Goal: Check status: Check status

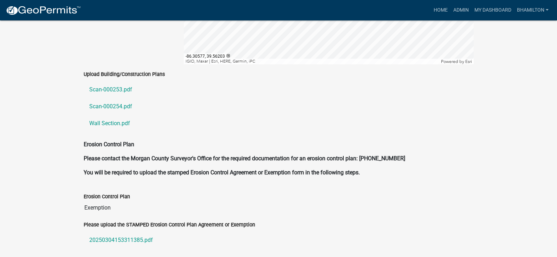
scroll to position [1613, 0]
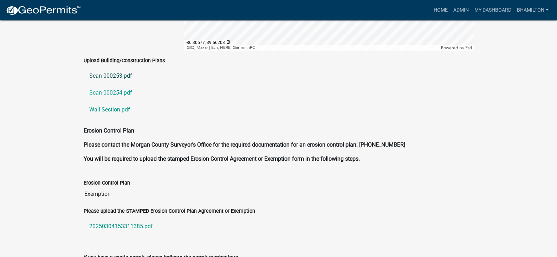
click at [121, 68] on link "Scan-000253.pdf" at bounding box center [279, 75] width 390 height 17
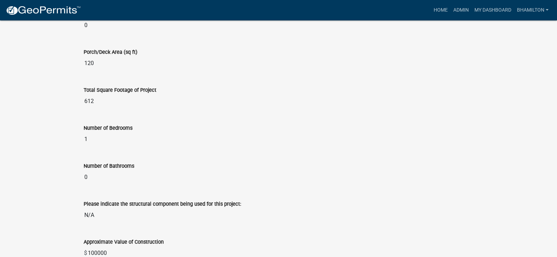
scroll to position [735, 0]
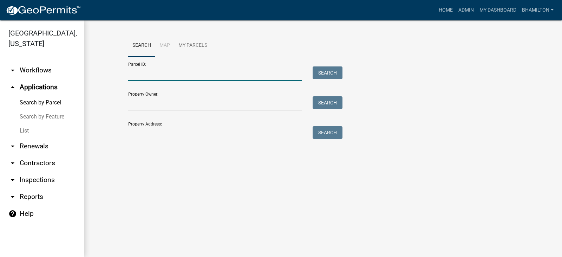
click at [158, 74] on input "Parcel ID:" at bounding box center [215, 73] width 174 height 14
paste input "55-06-12-300-001.001-015"
type input "55-06-12-300-001.001-015"
click at [324, 72] on button "Search" at bounding box center [328, 72] width 30 height 13
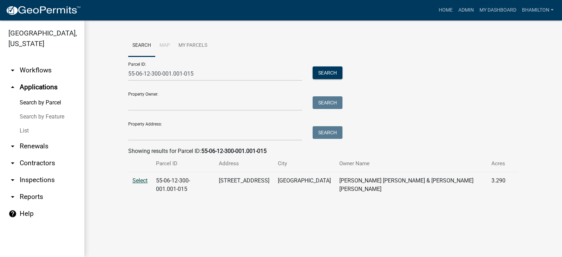
click at [140, 181] on span "Select" at bounding box center [139, 180] width 15 height 7
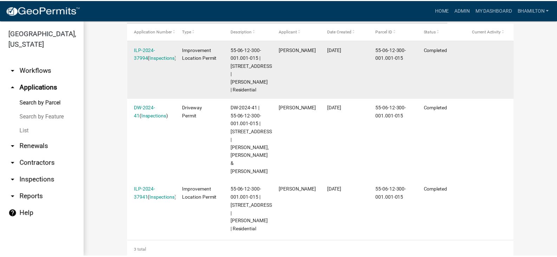
scroll to position [193, 0]
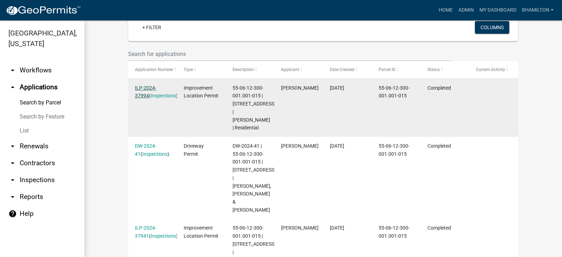
click at [156, 85] on link "ILP-2024-37994" at bounding box center [145, 92] width 21 height 14
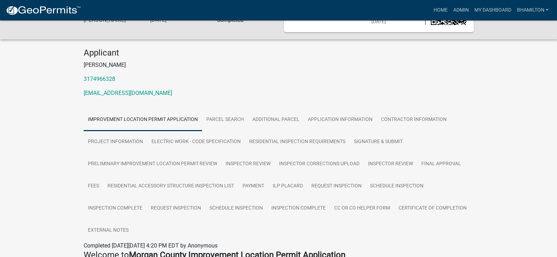
scroll to position [105, 0]
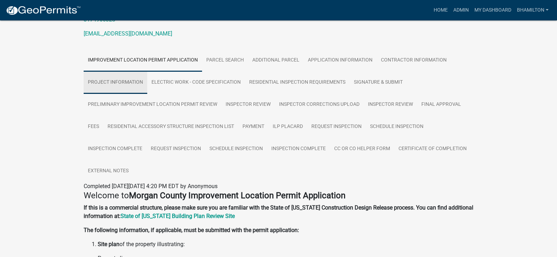
click at [130, 84] on link "Project Information" at bounding box center [116, 82] width 64 height 22
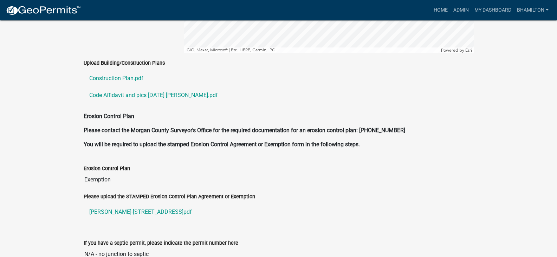
scroll to position [1591, 0]
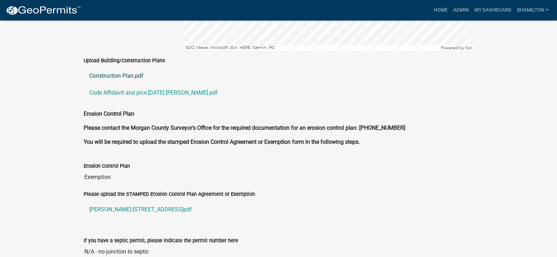
click at [115, 67] on link "Construction Plan.pdf" at bounding box center [279, 75] width 390 height 17
click at [141, 84] on link "Code Affidavit and pics [DATE] [PERSON_NAME].pdf" at bounding box center [279, 92] width 390 height 17
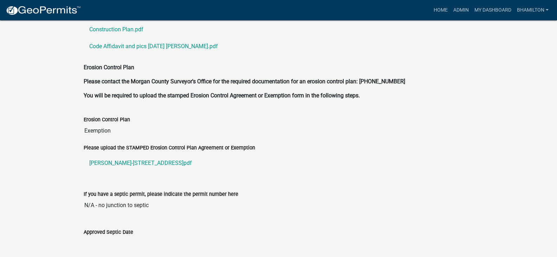
scroll to position [1661, 0]
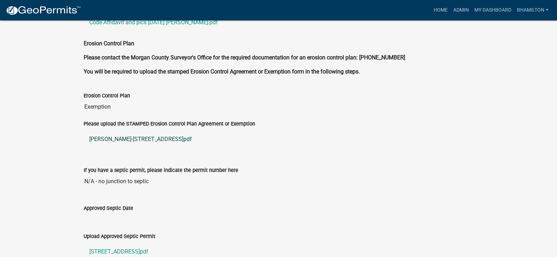
click at [146, 132] on link "[PERSON_NAME]-[STREET_ADDRESS]pdf" at bounding box center [279, 139] width 390 height 17
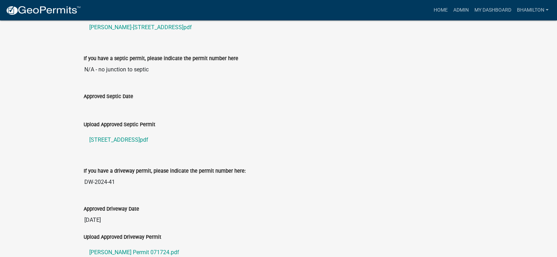
scroll to position [1858, 0]
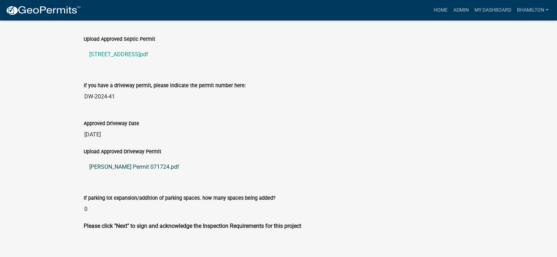
click at [148, 158] on link "[PERSON_NAME] Permit 071724.pdf" at bounding box center [279, 166] width 390 height 17
click at [125, 46] on link "[STREET_ADDRESS]pdf" at bounding box center [279, 54] width 390 height 17
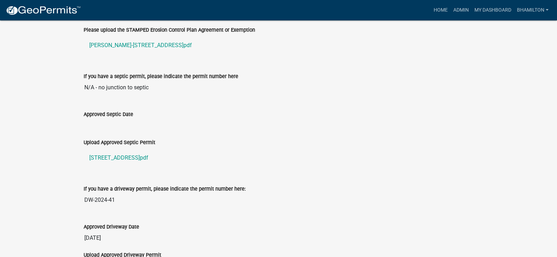
scroll to position [1753, 0]
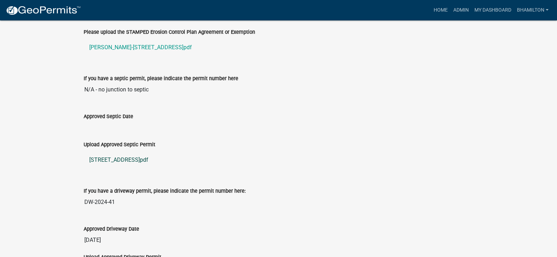
click at [147, 152] on link "[STREET_ADDRESS]pdf" at bounding box center [279, 159] width 390 height 17
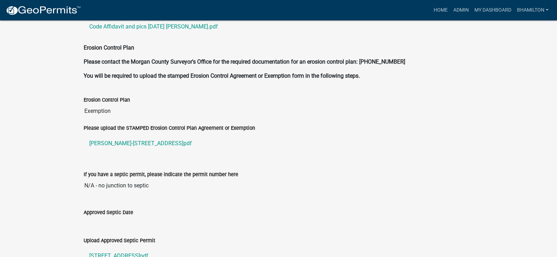
scroll to position [1648, 0]
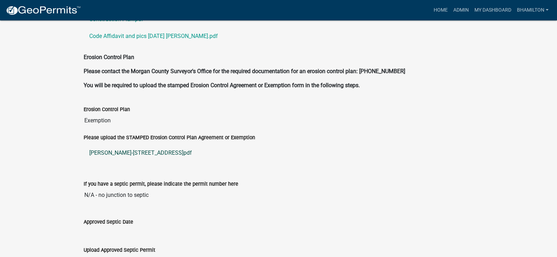
click at [172, 144] on link "[PERSON_NAME]-[STREET_ADDRESS]pdf" at bounding box center [279, 152] width 390 height 17
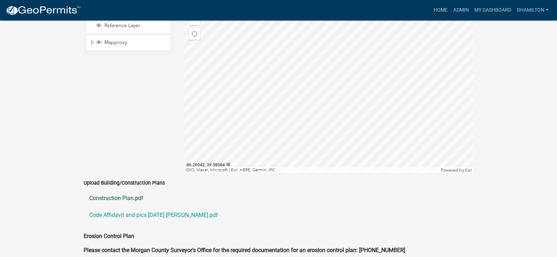
scroll to position [1542, 0]
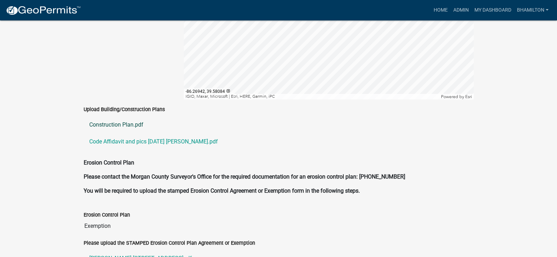
click at [140, 118] on link "Construction Plan.pdf" at bounding box center [279, 124] width 390 height 17
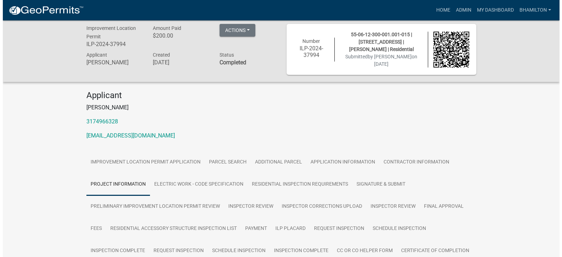
scroll to position [0, 0]
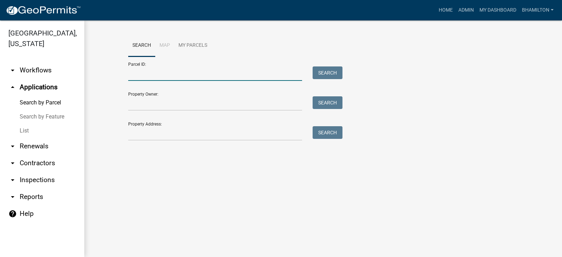
click at [144, 74] on input "Parcel ID:" at bounding box center [215, 73] width 174 height 14
paste input "55-06-12-300-001.001-015"
type input "55-06-12-300-001.001-015"
click at [327, 74] on button "Search" at bounding box center [328, 72] width 30 height 13
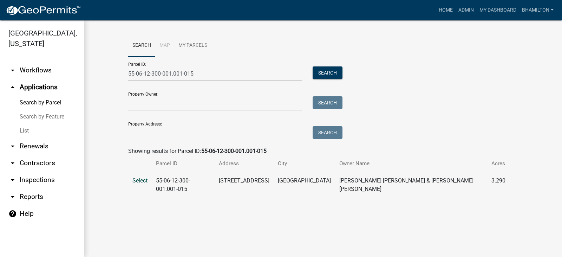
click at [140, 181] on span "Select" at bounding box center [139, 180] width 15 height 7
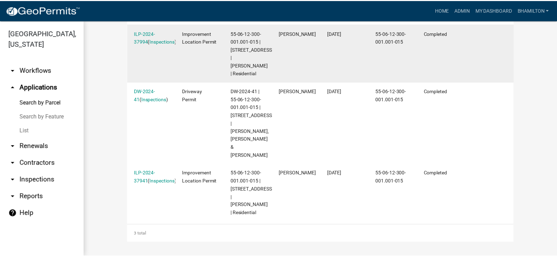
scroll to position [263, 0]
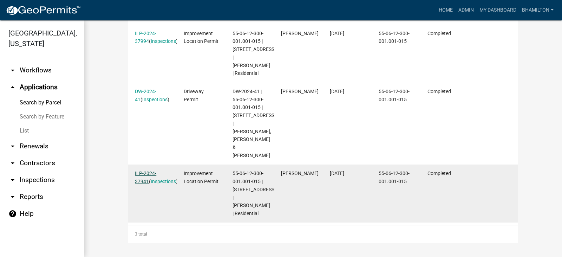
click at [156, 170] on link "ILP-2024-37941" at bounding box center [145, 177] width 21 height 14
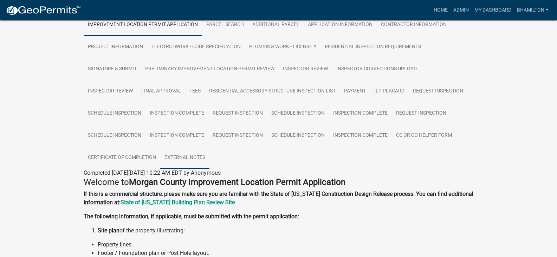
scroll to position [140, 0]
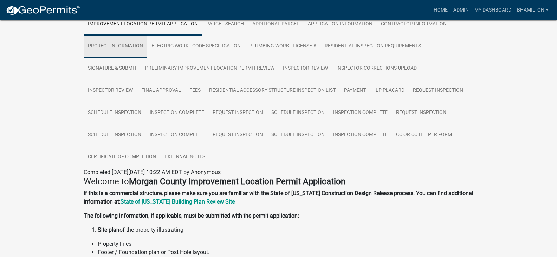
click at [136, 46] on link "Project Information" at bounding box center [116, 46] width 64 height 22
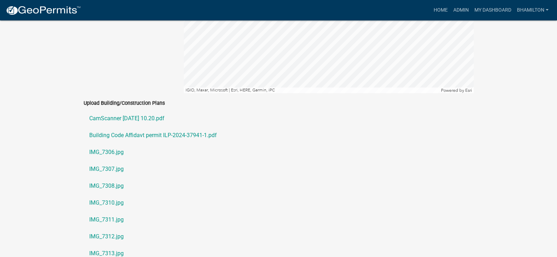
scroll to position [1543, 0]
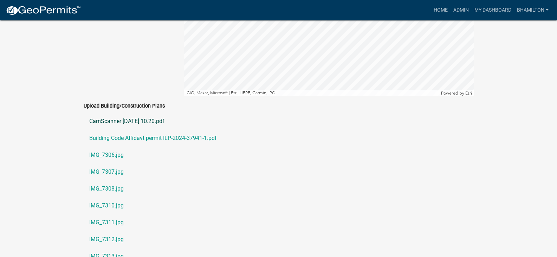
click at [137, 114] on link "CamScanner [DATE] 10.20.pdf" at bounding box center [279, 121] width 390 height 17
click at [161, 130] on link "Building Code Affidavt permit ILP-2024-37941-1.pdf" at bounding box center [279, 138] width 390 height 17
click at [120, 146] on link "IMG_7306.jpg" at bounding box center [279, 154] width 390 height 17
click at [115, 163] on link "IMG_7307.jpg" at bounding box center [279, 171] width 390 height 17
click at [104, 180] on link "IMG_7308.jpg" at bounding box center [279, 188] width 390 height 17
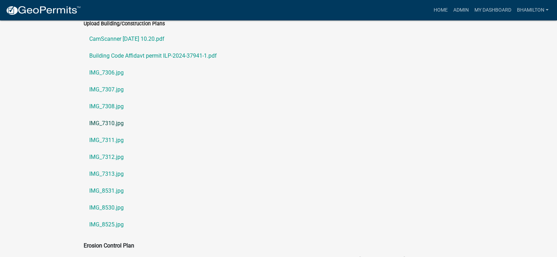
scroll to position [1613, 0]
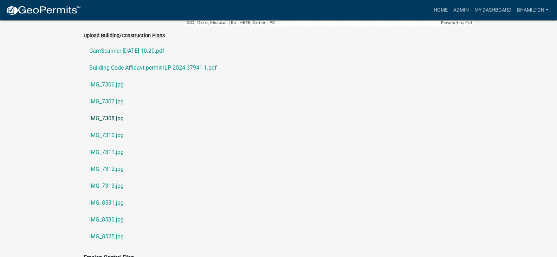
click at [122, 110] on link "IMG_7308.jpg" at bounding box center [279, 118] width 390 height 17
click at [119, 146] on link "IMG_7311.jpg" at bounding box center [279, 152] width 390 height 17
click at [118, 164] on link "IMG_7312.jpg" at bounding box center [279, 169] width 390 height 17
click at [122, 179] on link "IMG_7313.jpg" at bounding box center [279, 185] width 390 height 17
click at [118, 196] on link "IMG_8531.jpg" at bounding box center [279, 202] width 390 height 17
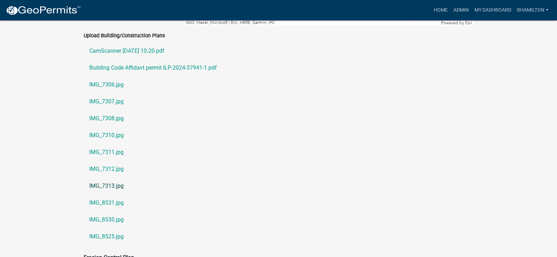
click at [123, 179] on link "IMG_7313.jpg" at bounding box center [279, 185] width 390 height 17
click at [123, 194] on link "IMG_8531.jpg" at bounding box center [279, 202] width 390 height 17
click at [110, 211] on link "IMG_8530.jpg" at bounding box center [279, 219] width 390 height 17
click at [115, 229] on link "IMG_8525.jpg" at bounding box center [279, 236] width 390 height 17
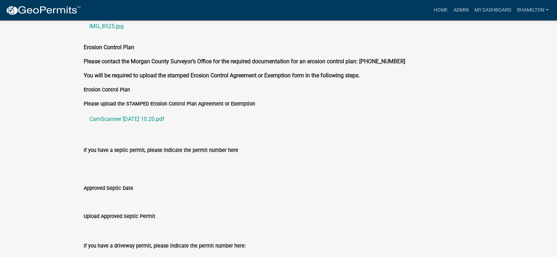
scroll to position [1824, 0]
click at [157, 112] on link "CamScanner [DATE] 10.20.pdf" at bounding box center [279, 118] width 390 height 17
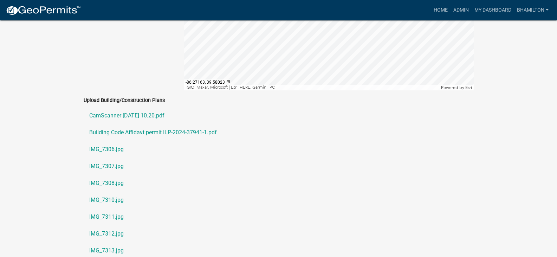
scroll to position [1546, 0]
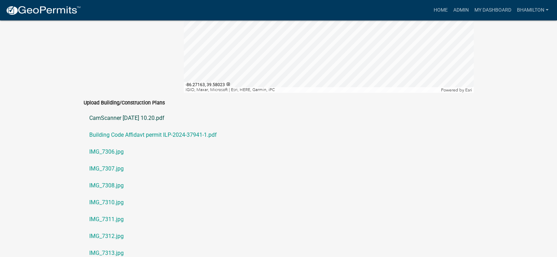
click at [159, 110] on link "CamScanner [DATE] 10.20.pdf" at bounding box center [279, 118] width 390 height 17
click at [122, 129] on link "Building Code Affidavt permit ILP-2024-37941-1.pdf" at bounding box center [279, 134] width 390 height 17
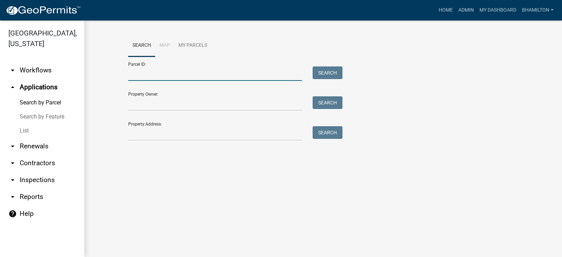
click at [160, 73] on input "Parcel ID:" at bounding box center [215, 73] width 174 height 14
paste input "55-06-12-300-001.001-015"
type input "55-06-12-300-001.001-015"
click at [322, 74] on button "Search" at bounding box center [328, 72] width 30 height 13
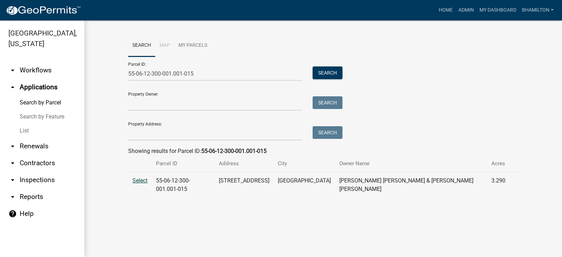
click at [142, 181] on span "Select" at bounding box center [139, 180] width 15 height 7
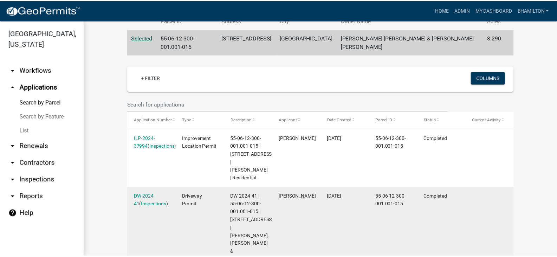
scroll to position [140, 0]
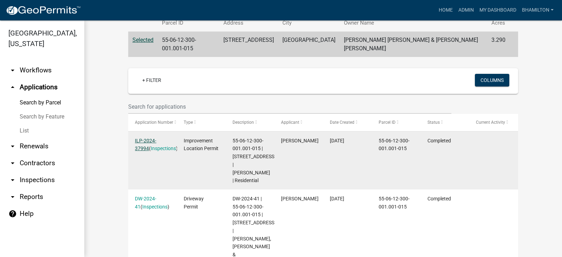
click at [139, 138] on link "ILP-2024-37994" at bounding box center [145, 145] width 21 height 14
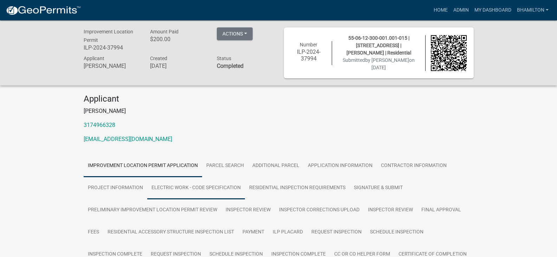
scroll to position [105, 0]
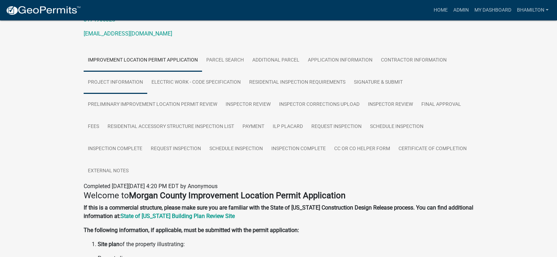
click at [136, 81] on link "Project Information" at bounding box center [116, 82] width 64 height 22
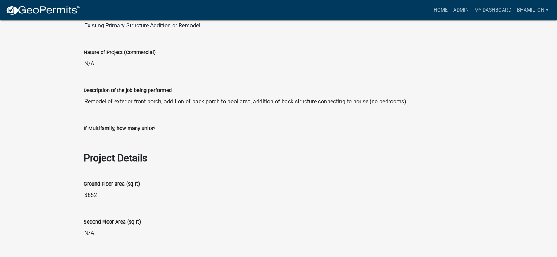
scroll to position [573, 0]
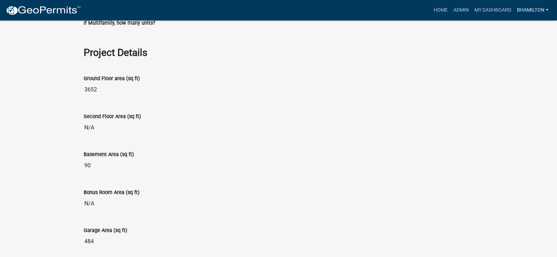
click at [527, 13] on link "bhamilton" at bounding box center [532, 10] width 37 height 13
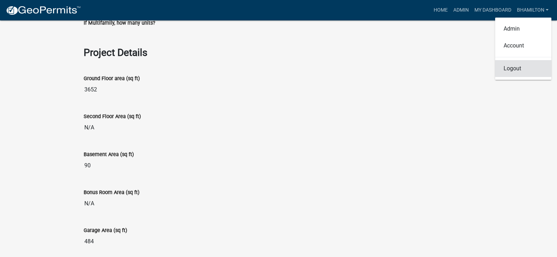
click at [506, 71] on link "Logout" at bounding box center [523, 68] width 56 height 17
